Goal: Information Seeking & Learning: Learn about a topic

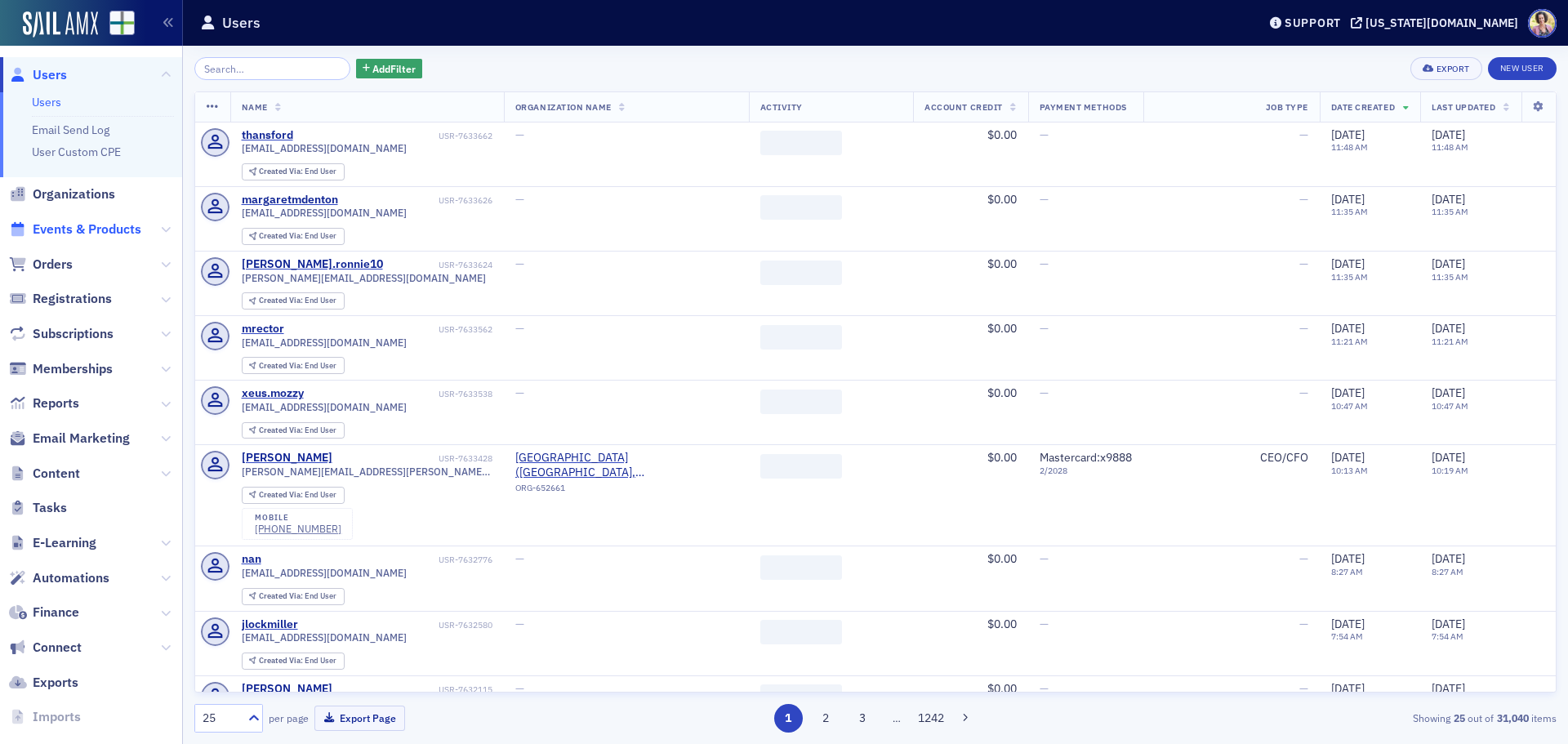
click at [58, 228] on span "Events & Products" at bounding box center [87, 229] width 109 height 18
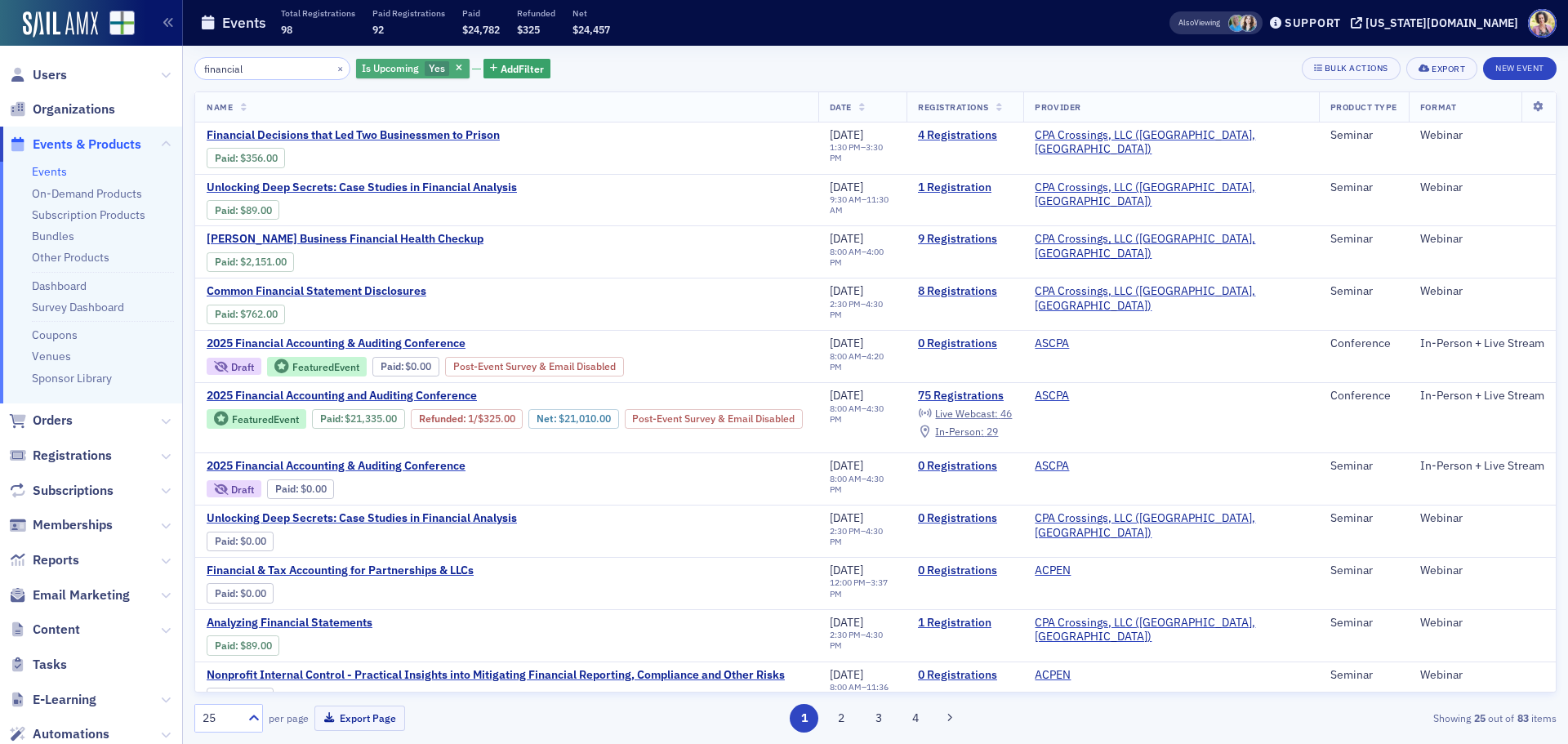
click at [429, 72] on span "Yes" at bounding box center [437, 68] width 16 height 13
click at [517, 69] on input "No" at bounding box center [514, 68] width 14 height 14
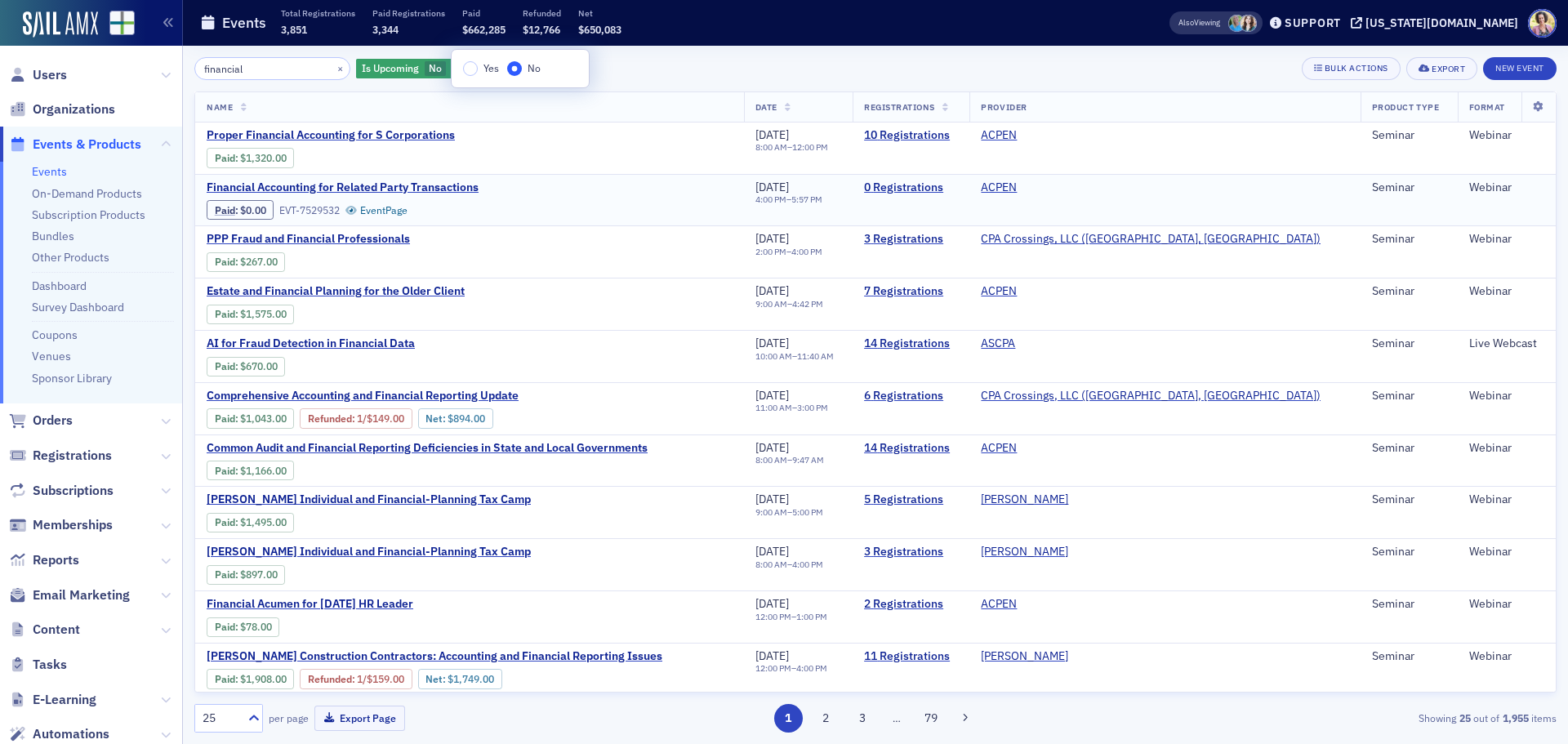
scroll to position [82, 0]
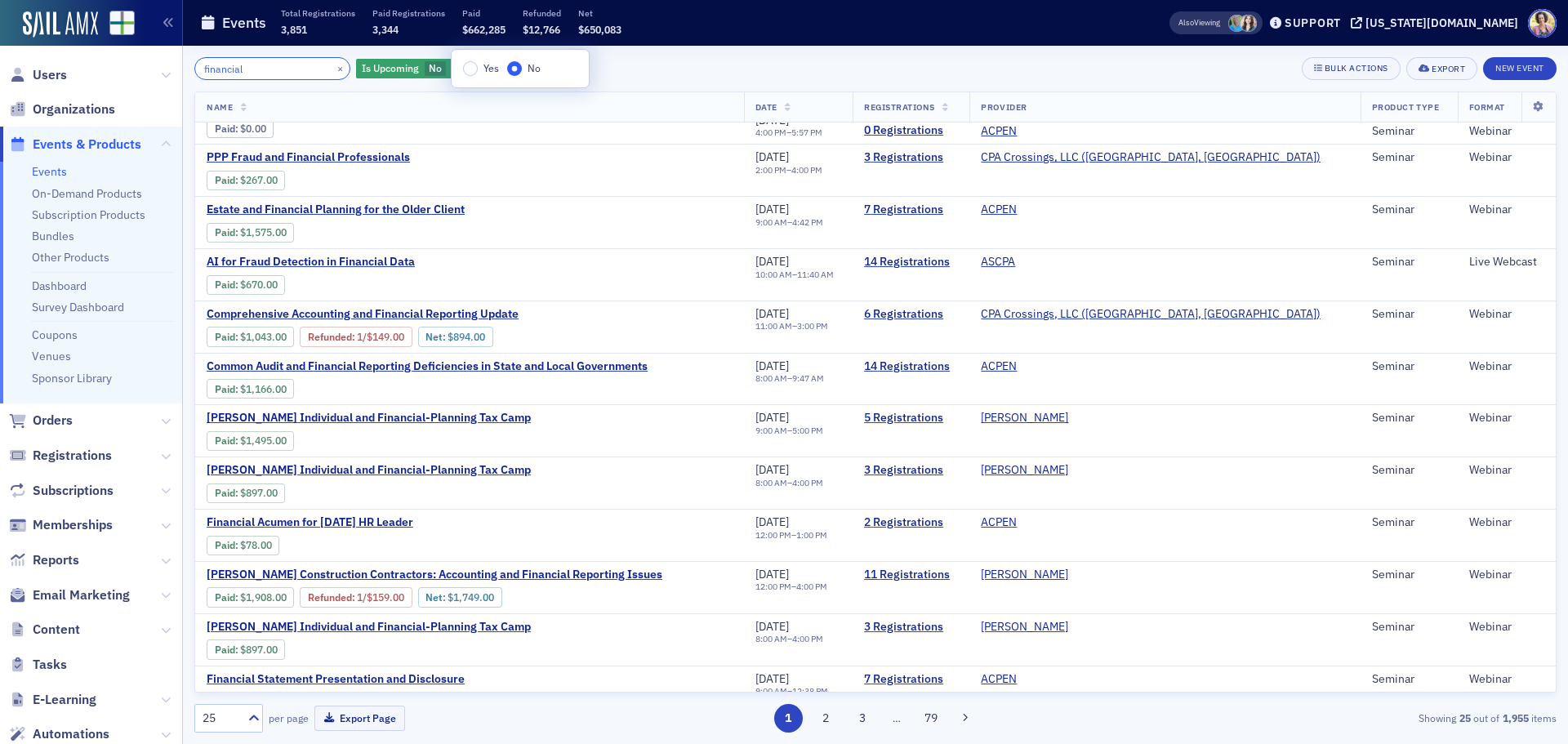
click at [271, 71] on input "financial" at bounding box center [273, 69] width 156 height 23
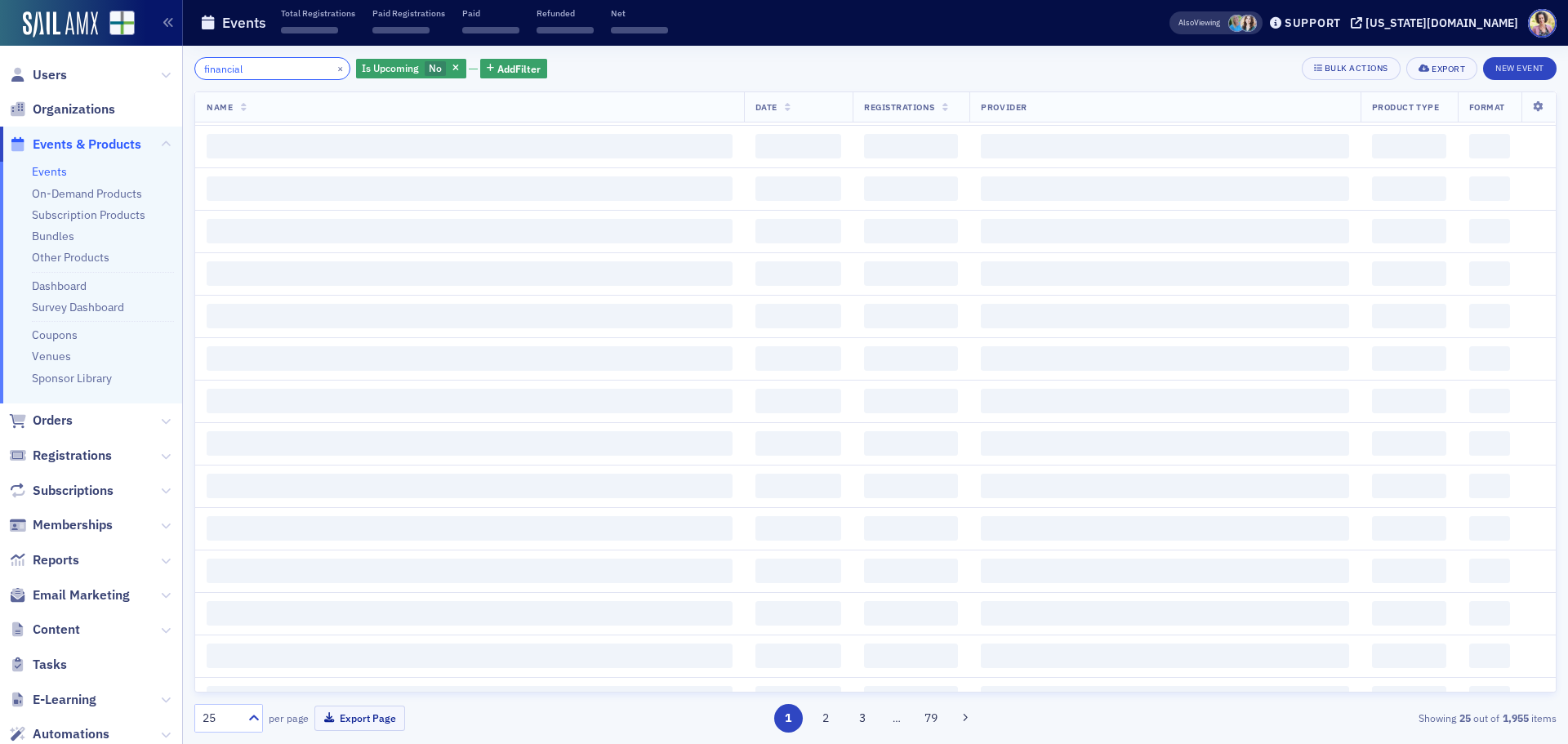
scroll to position [1143, 0]
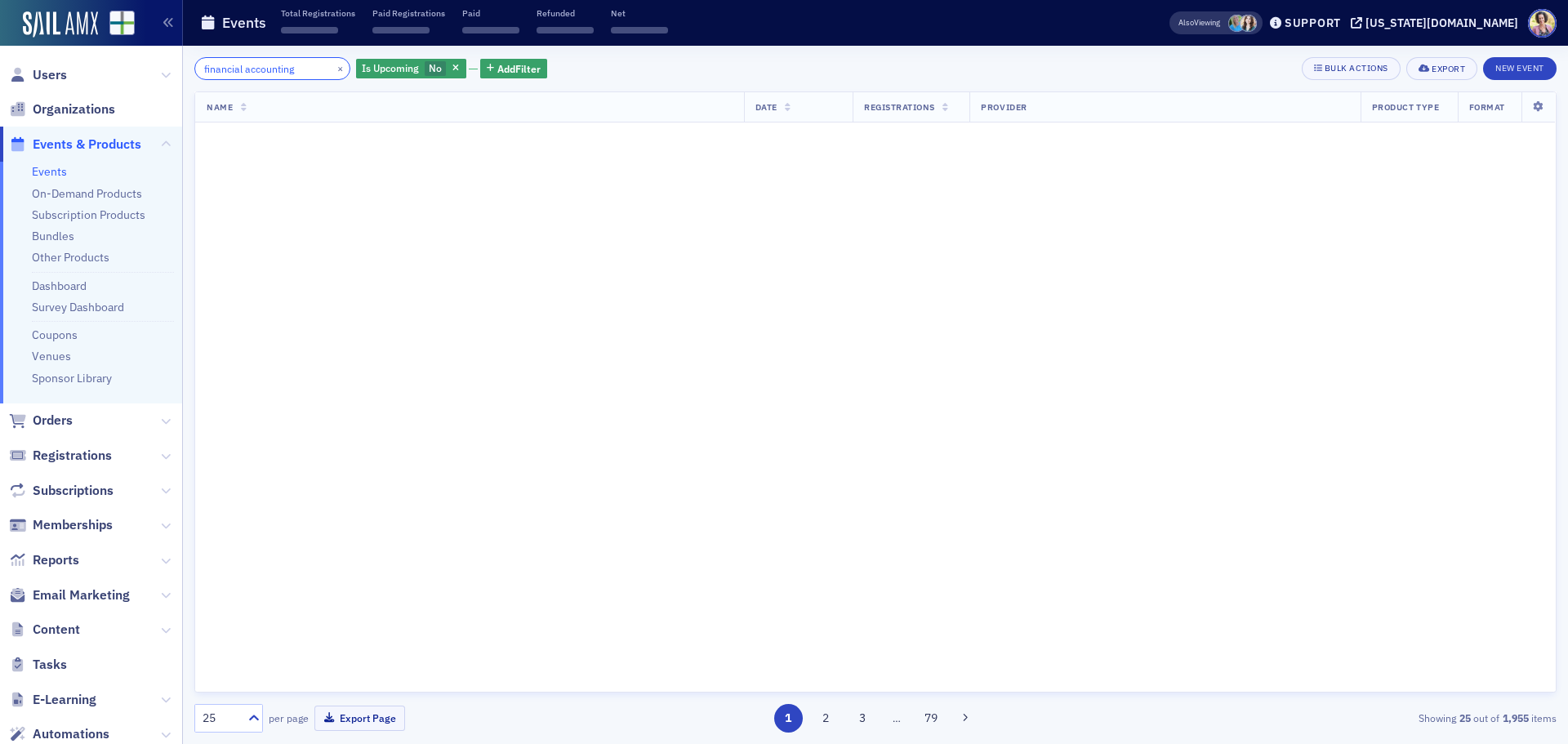
scroll to position [82, 0]
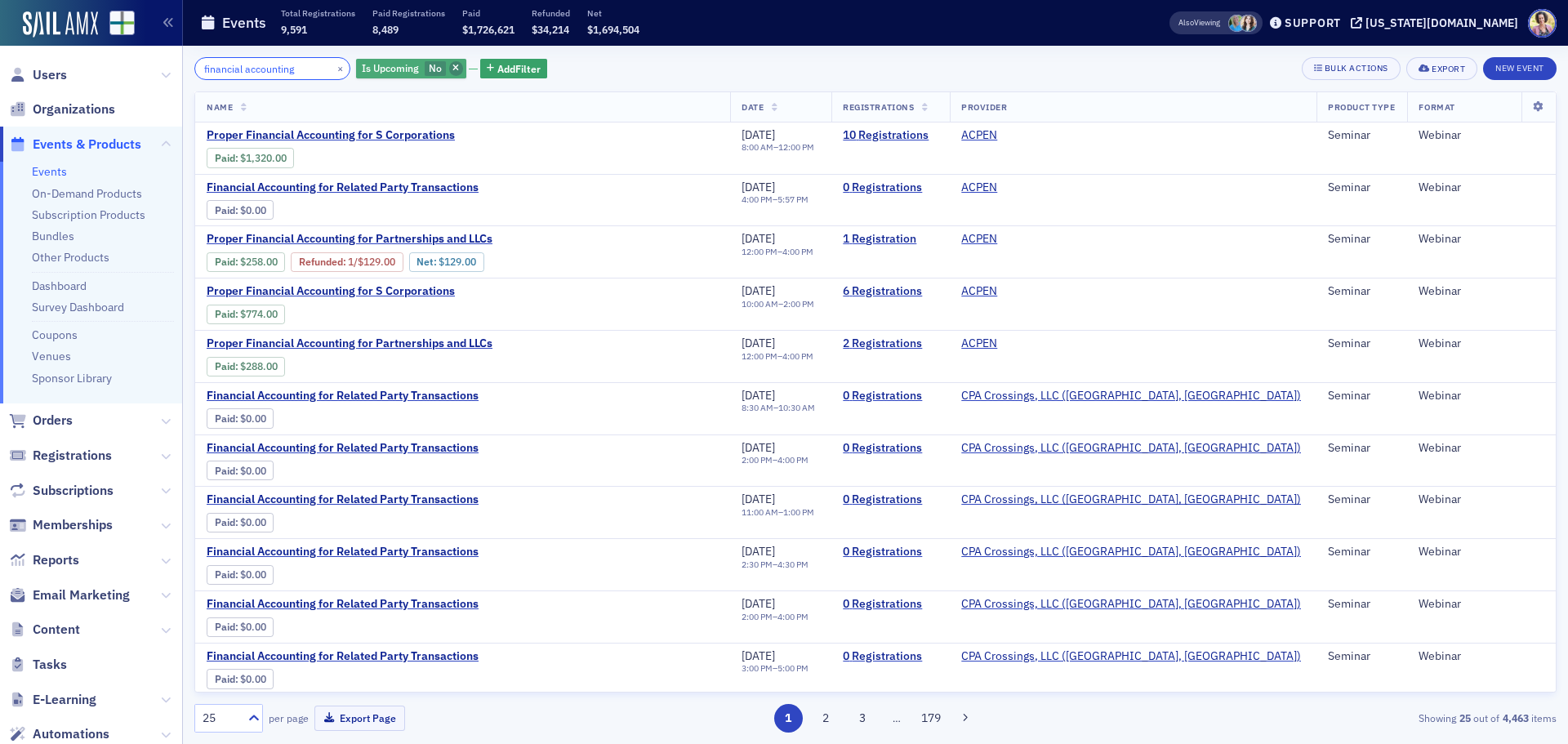
type input "financial accounting"
click at [452, 66] on icon "button" at bounding box center [455, 69] width 7 height 9
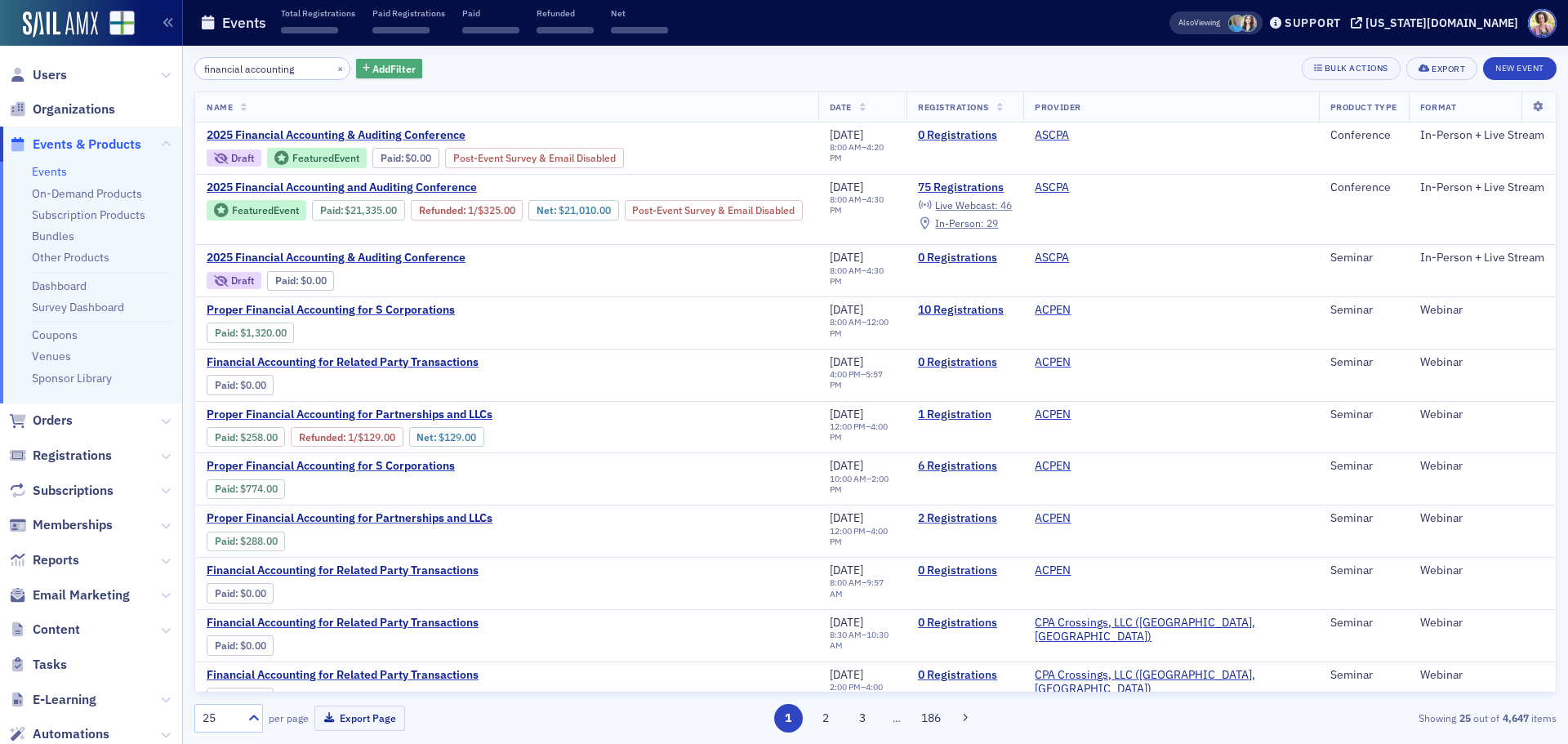
click at [373, 68] on span "Add Filter" at bounding box center [394, 68] width 43 height 14
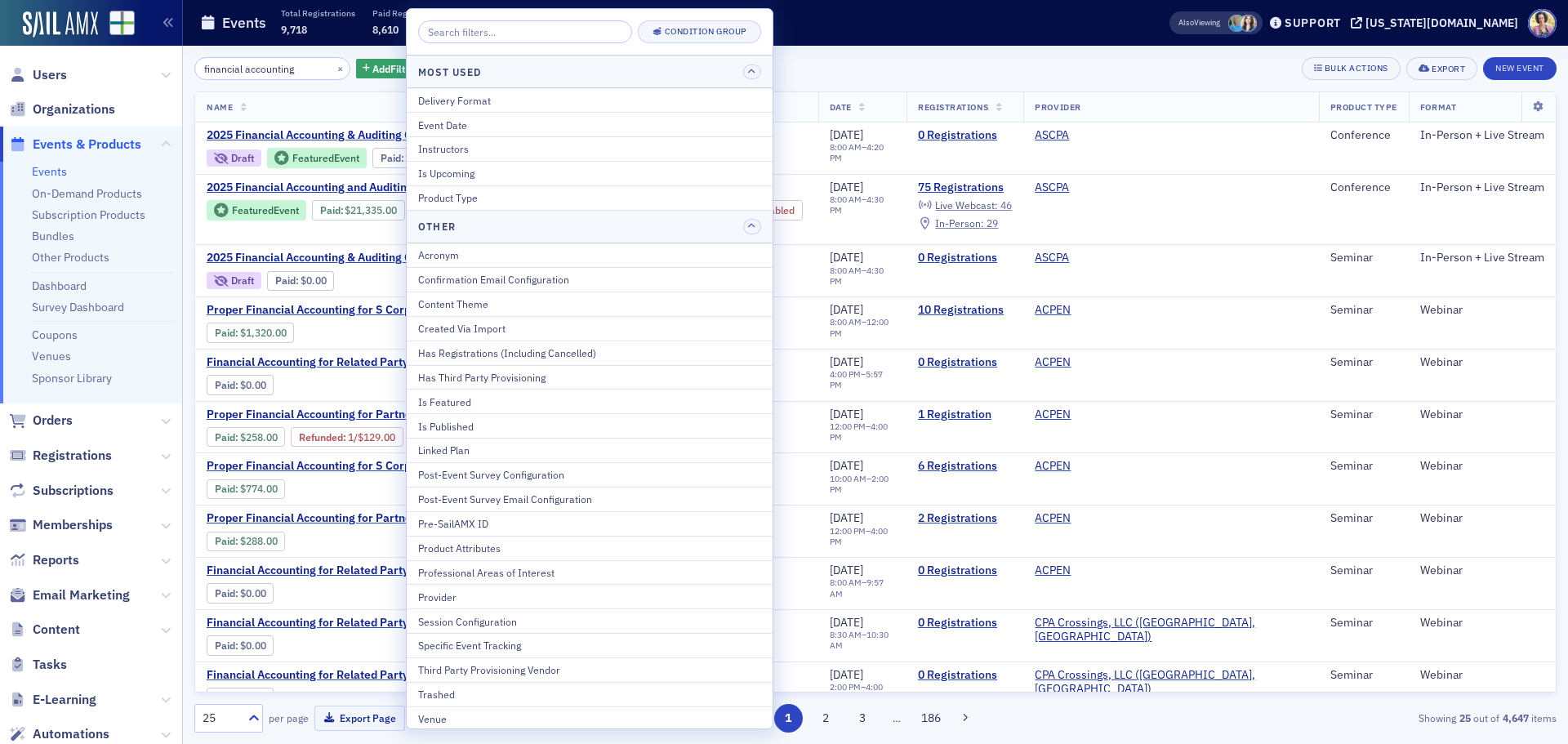
click at [776, 50] on div "financial accounting × Add Filter Bulk Actions Export New Event Name Date Regis…" at bounding box center [876, 395] width 1363 height 698
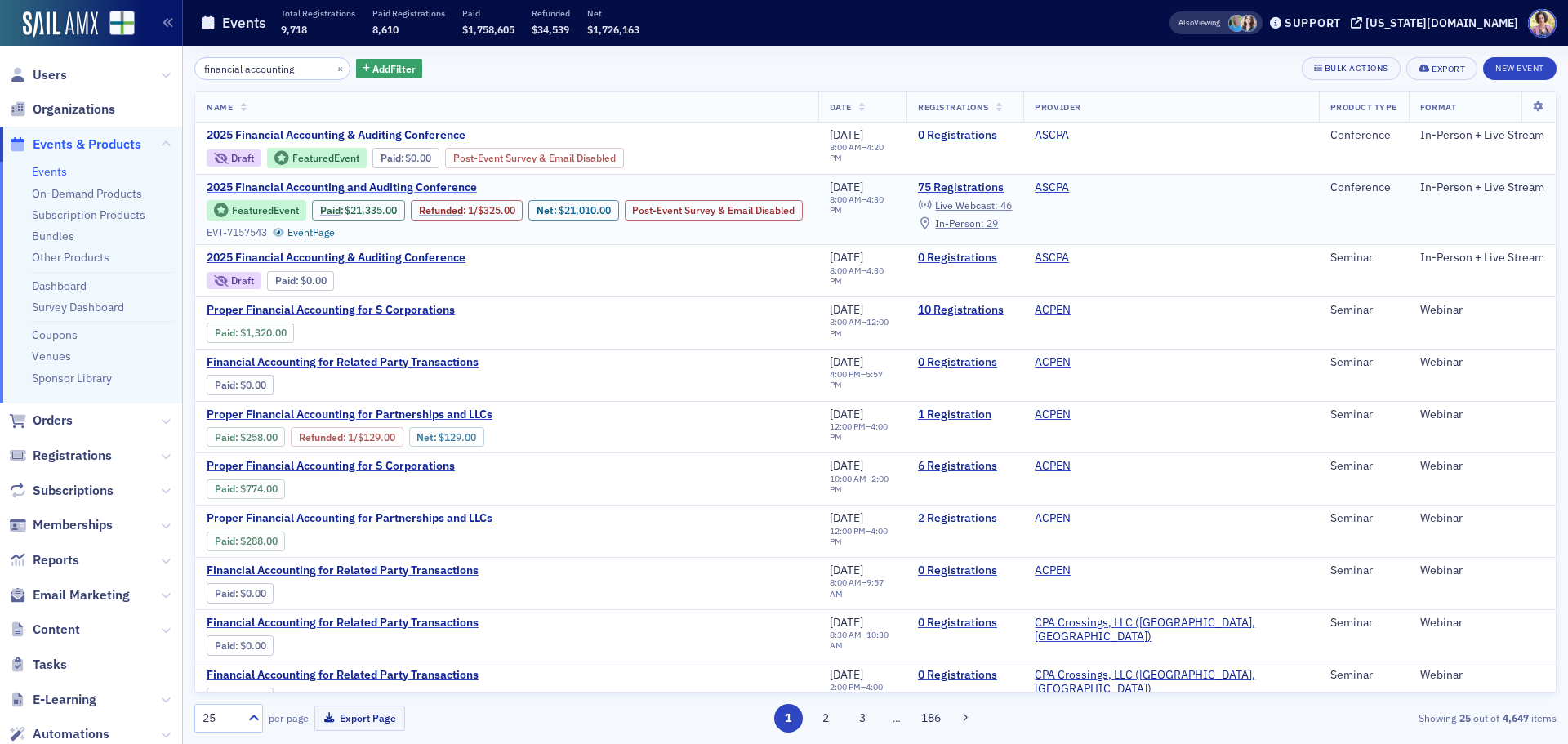
click at [305, 185] on span "2025 Financial Accounting and Auditing Conference" at bounding box center [344, 187] width 275 height 14
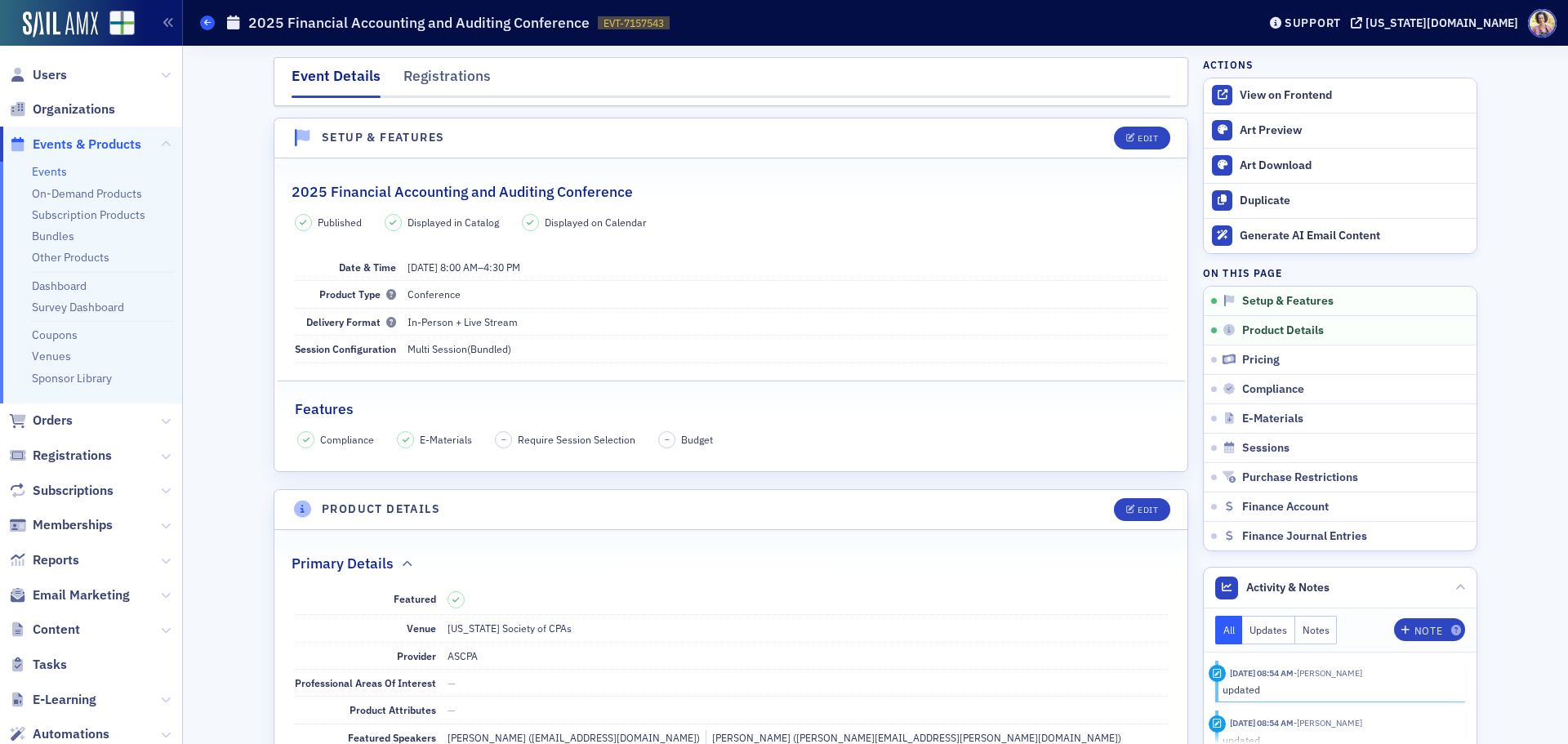
click at [209, 19] on icon at bounding box center [207, 23] width 7 height 8
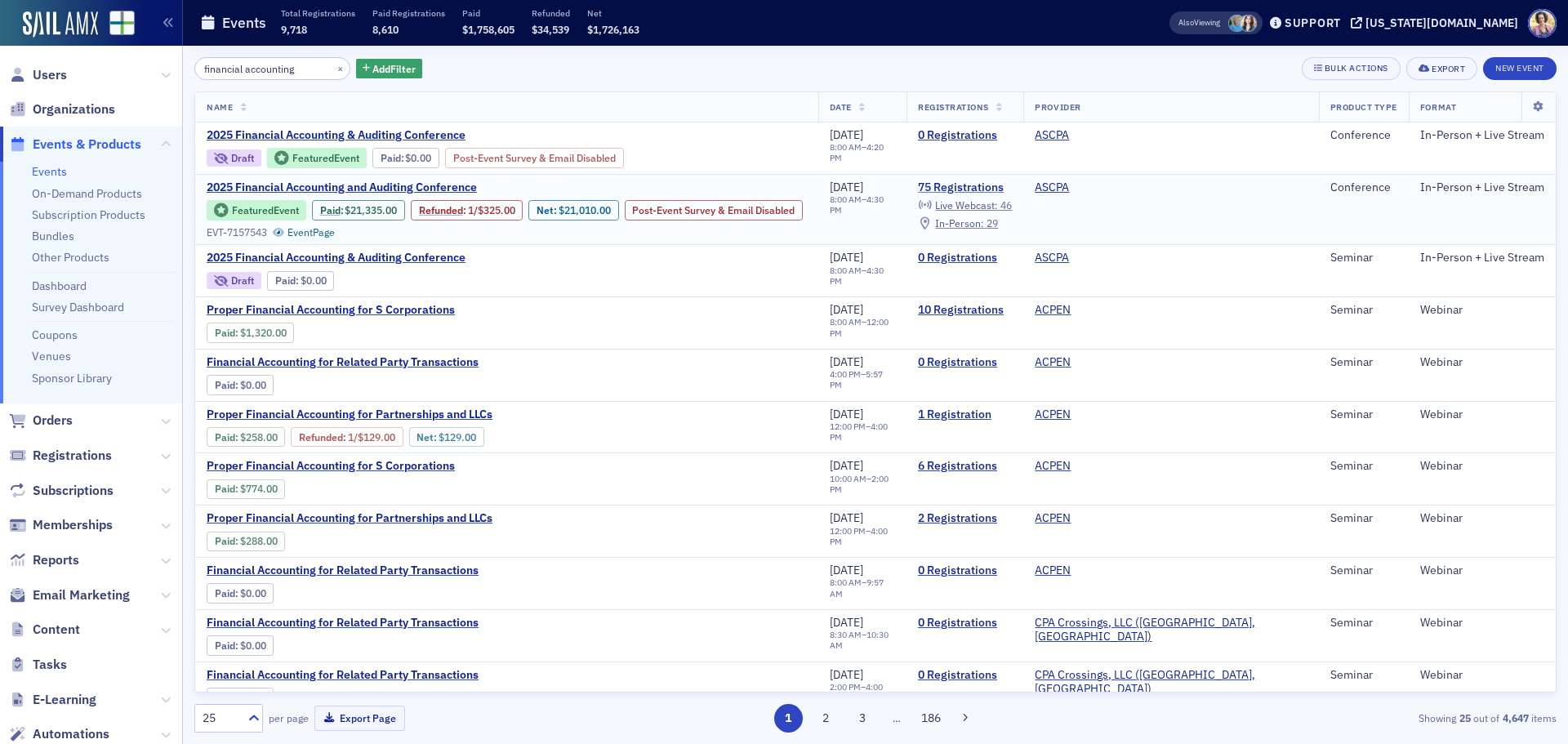
click at [1012, 190] on link "75 Registrations" at bounding box center [965, 187] width 93 height 14
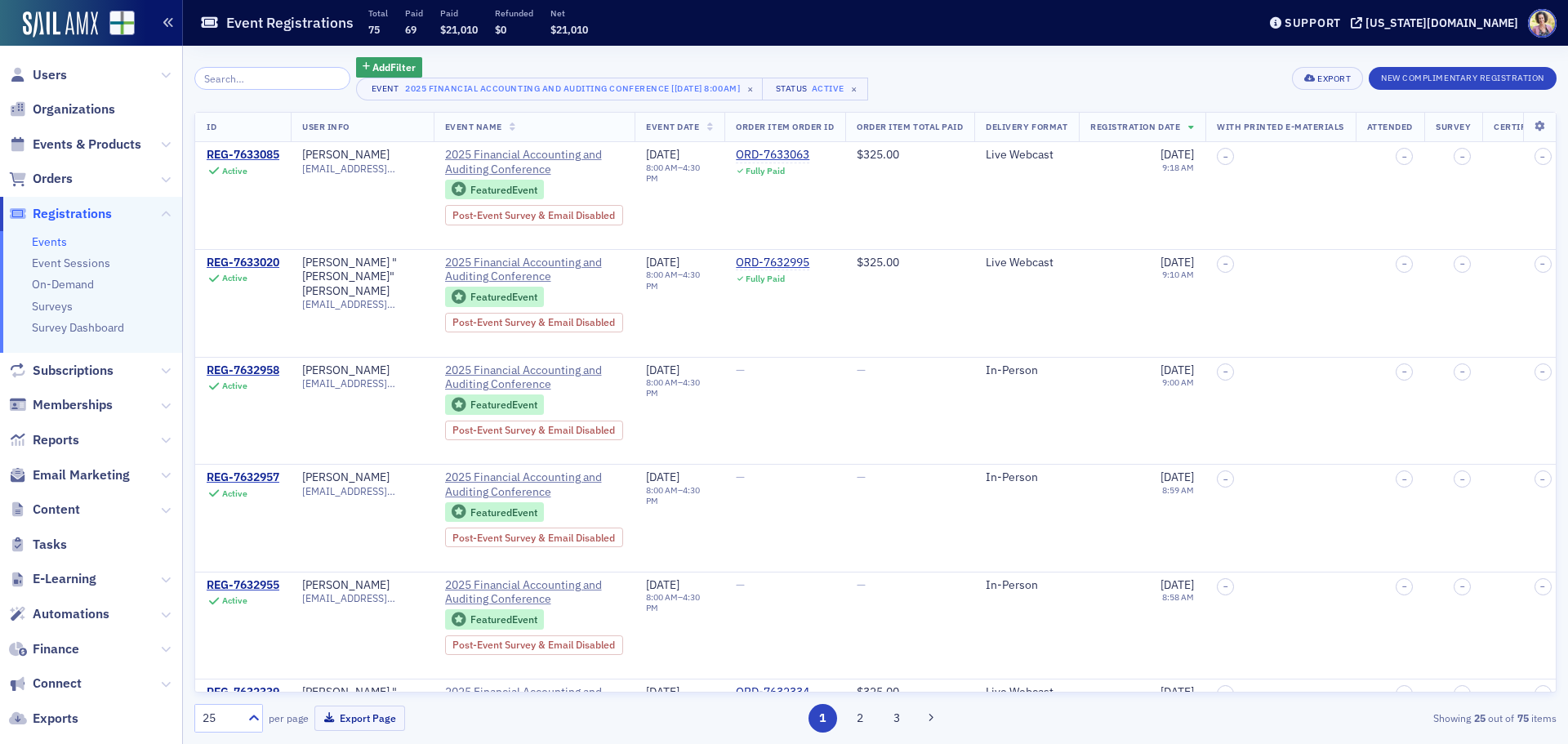
click at [171, 26] on icon "button" at bounding box center [168, 23] width 11 height 11
